Goal: Task Accomplishment & Management: Manage account settings

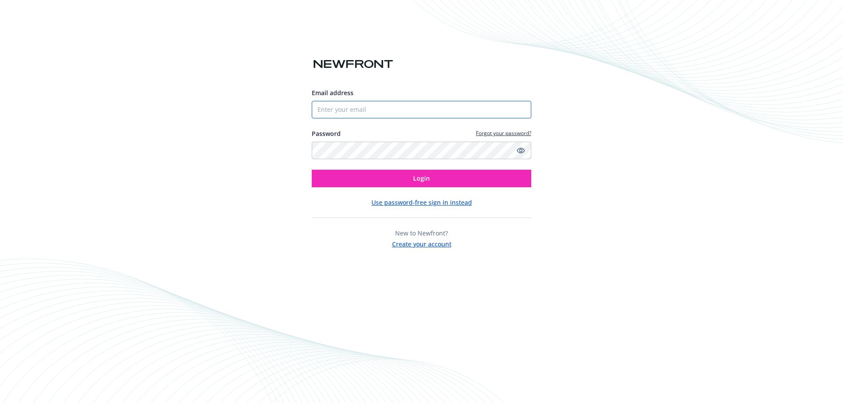
click at [362, 109] on input "Email address" at bounding box center [421, 110] width 219 height 18
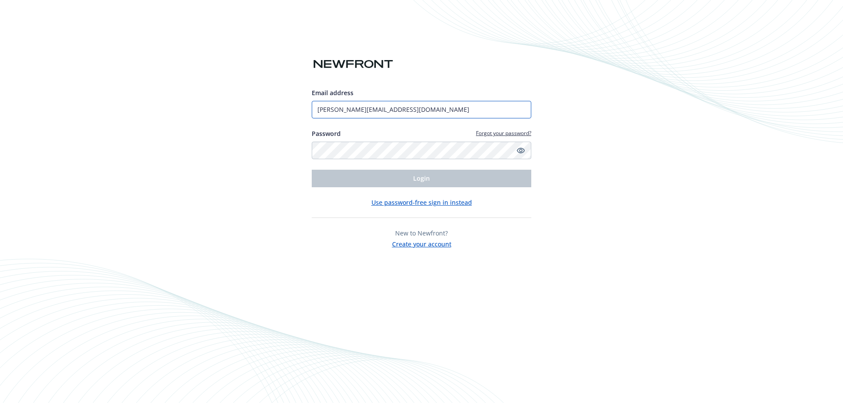
type input "[PERSON_NAME][EMAIL_ADDRESS][DOMAIN_NAME]"
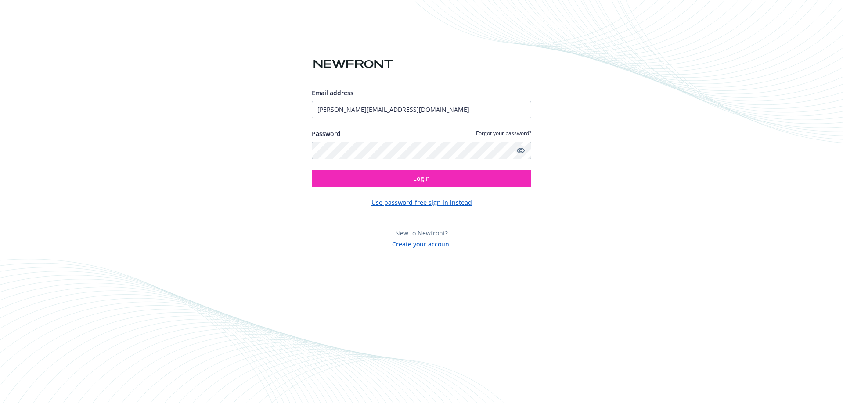
click at [522, 148] on icon "Show password" at bounding box center [521, 151] width 8 height 6
click at [482, 177] on button "Login" at bounding box center [421, 179] width 219 height 18
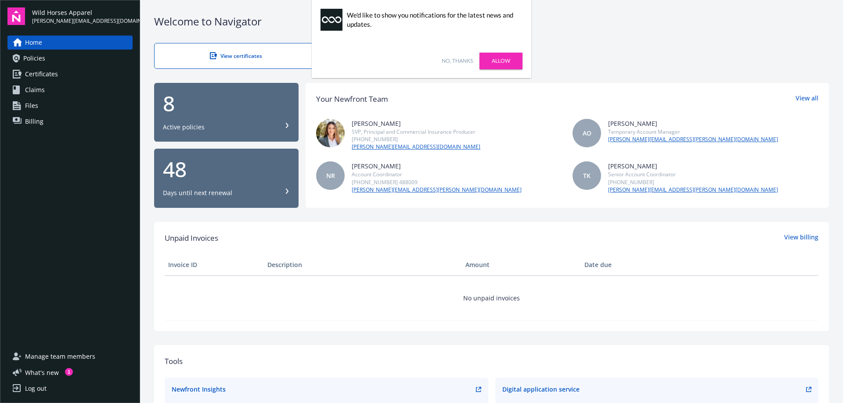
click at [209, 119] on div "8 Active policies" at bounding box center [226, 112] width 127 height 39
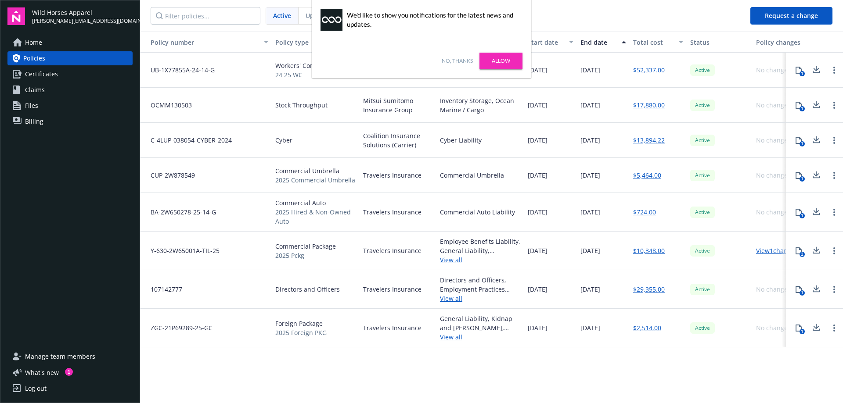
click at [452, 58] on link "No, thanks" at bounding box center [457, 61] width 31 height 8
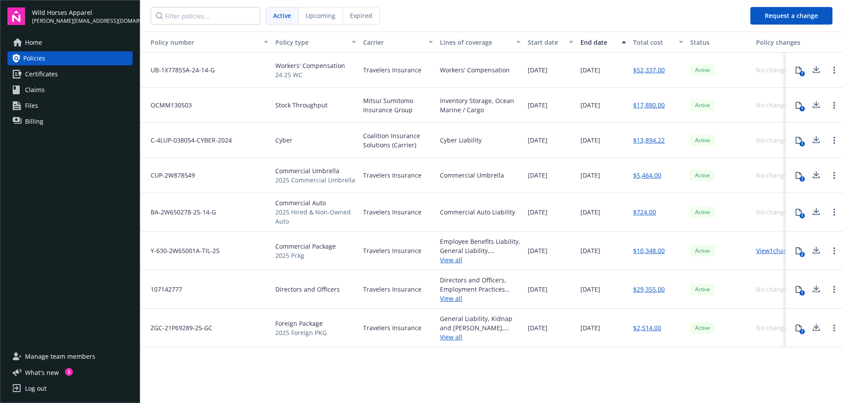
click at [52, 89] on link "Claims" at bounding box center [69, 90] width 125 height 14
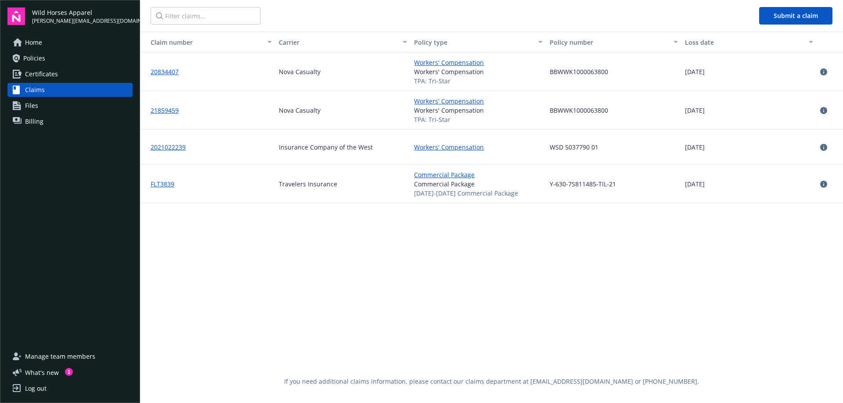
click at [56, 43] on link "Home" at bounding box center [69, 43] width 125 height 14
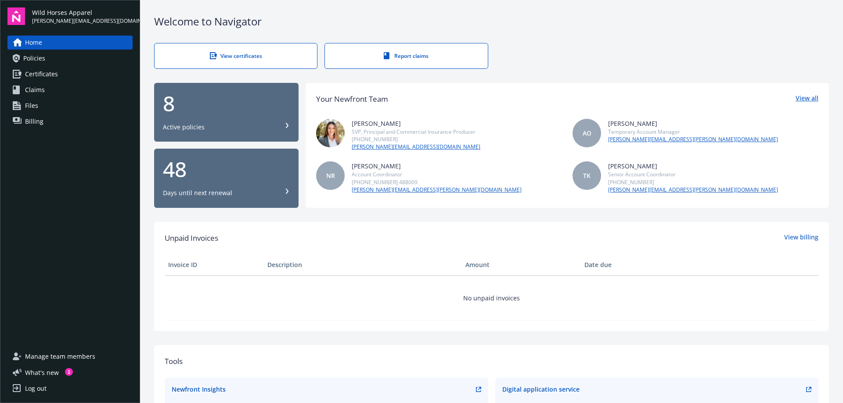
click at [798, 98] on link "View all" at bounding box center [806, 99] width 23 height 11
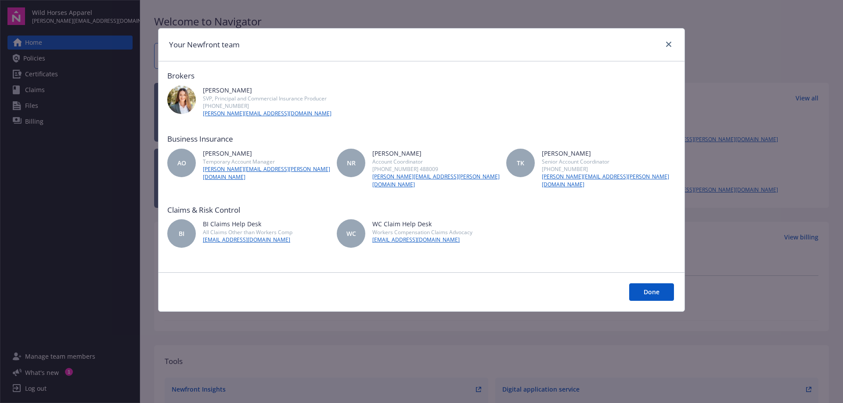
click at [633, 284] on button "Done" at bounding box center [651, 293] width 45 height 18
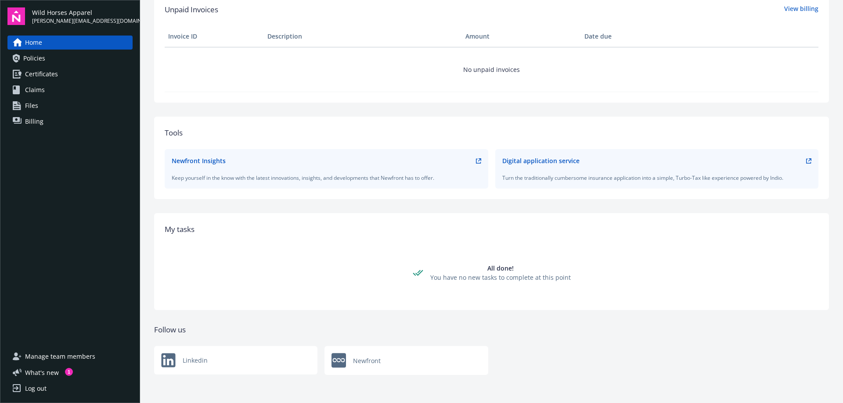
scroll to position [9, 0]
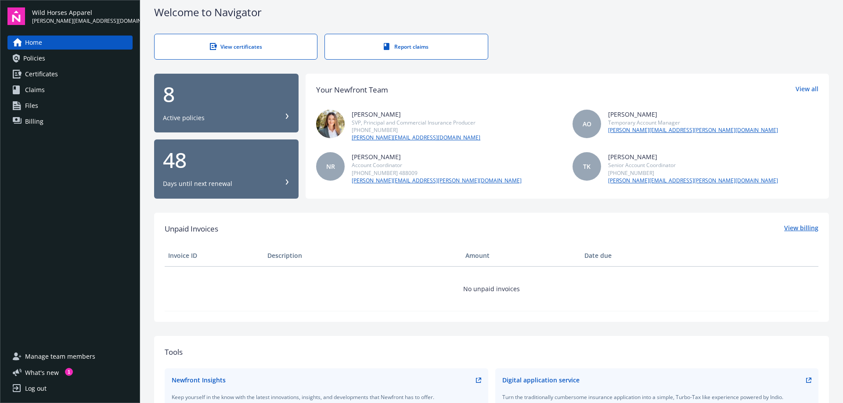
click at [786, 224] on link "View billing" at bounding box center [801, 228] width 34 height 11
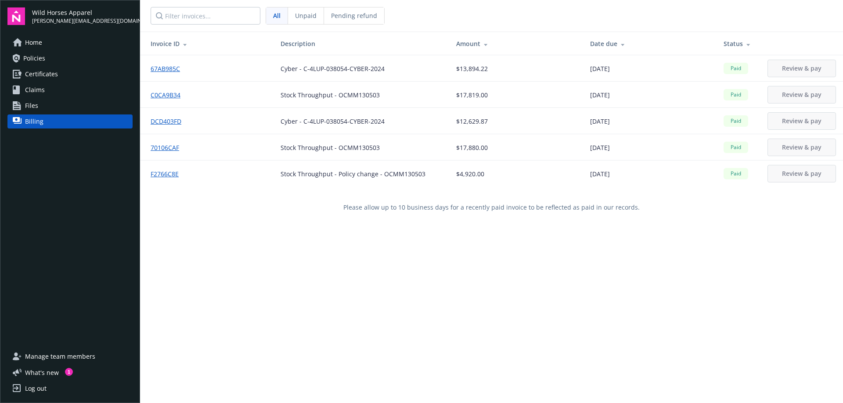
click at [157, 68] on link "67AB985C" at bounding box center [169, 68] width 36 height 9
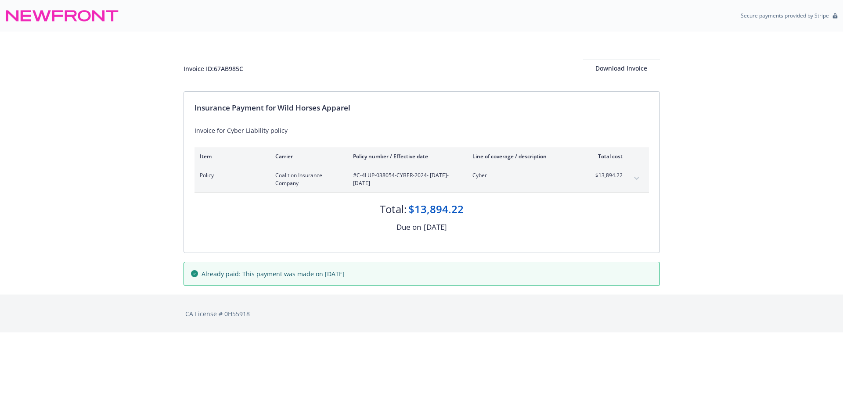
click at [633, 176] on button "expand content" at bounding box center [636, 179] width 14 height 14
